Goal: Task Accomplishment & Management: Use online tool/utility

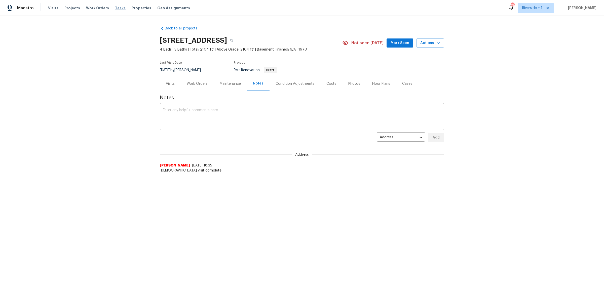
click at [115, 8] on span "Tasks" at bounding box center [120, 8] width 11 height 4
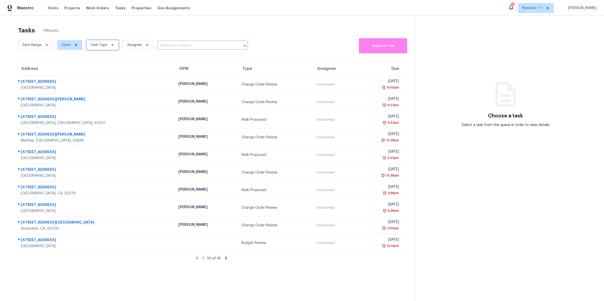
click at [113, 44] on icon at bounding box center [112, 45] width 4 height 4
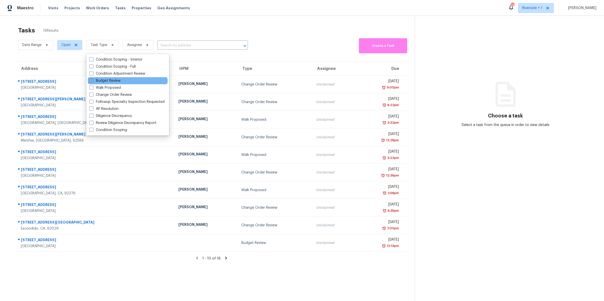
click at [93, 80] on label "Budget Review" at bounding box center [104, 80] width 31 height 5
click at [93, 80] on input "Budget Review" at bounding box center [90, 79] width 3 height 3
checkbox input "true"
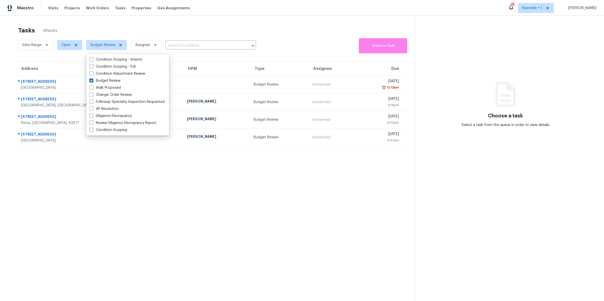
click at [78, 156] on section "Tasks 4 Results Date Range Open Budget Review Assignee ​ Create a Task Address …" at bounding box center [211, 170] width 407 height 293
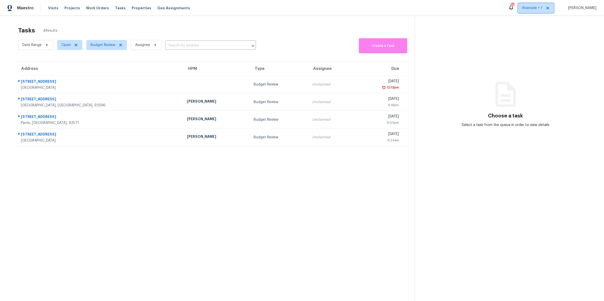
click at [530, 8] on span "Riverside + 1" at bounding box center [532, 8] width 20 height 5
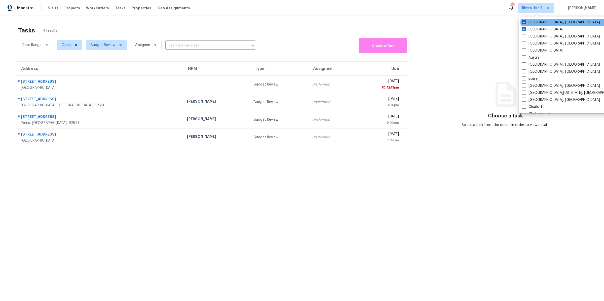
click at [524, 23] on span at bounding box center [524, 22] width 4 height 4
click at [524, 23] on input "[GEOGRAPHIC_DATA], [GEOGRAPHIC_DATA]" at bounding box center [523, 21] width 3 height 3
checkbox input "false"
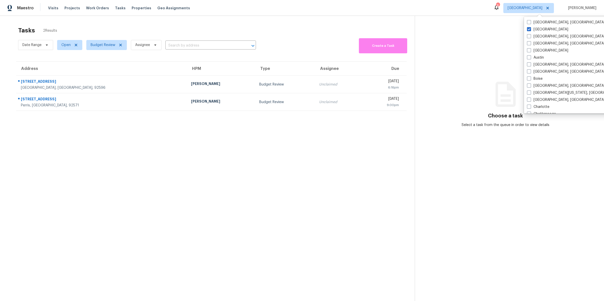
click at [195, 162] on section "Tasks 2 Results Date Range Open Budget Review Assignee ​ Create a Task Address …" at bounding box center [211, 170] width 407 height 293
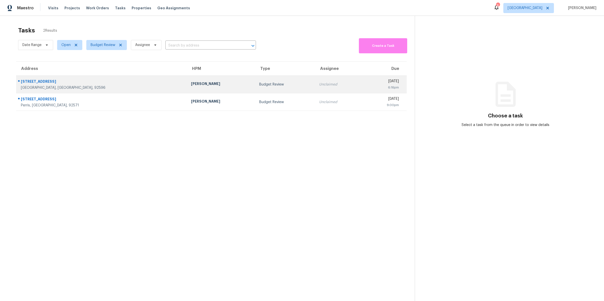
click at [112, 86] on div "[GEOGRAPHIC_DATA], [GEOGRAPHIC_DATA], 92596" at bounding box center [102, 87] width 162 height 5
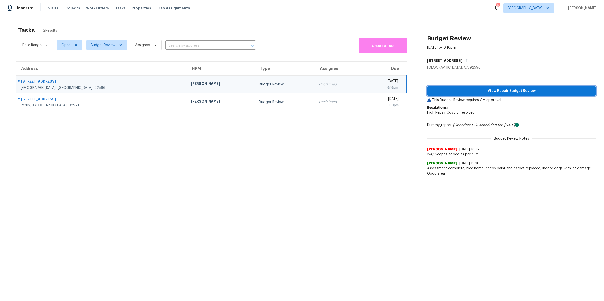
click at [450, 93] on span "View Repair Budget Review" at bounding box center [511, 91] width 161 height 6
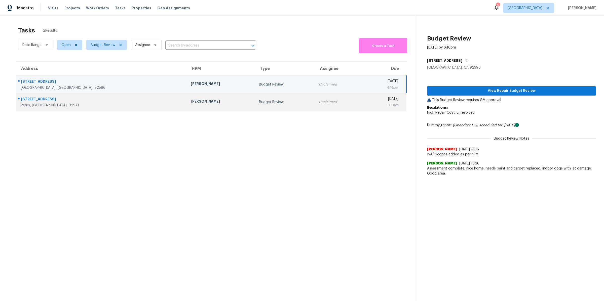
click at [100, 103] on div "Perris, [GEOGRAPHIC_DATA], 92571" at bounding box center [102, 105] width 162 height 5
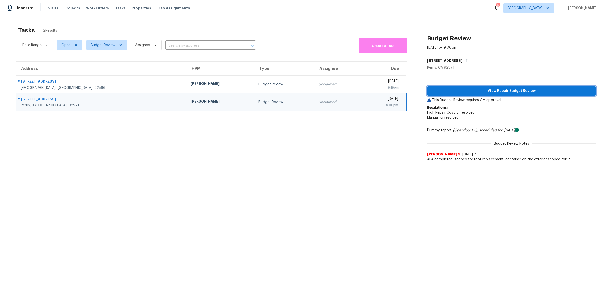
click at [472, 88] on span "View Repair Budget Review" at bounding box center [511, 91] width 161 height 6
